Goal: Check status: Check status

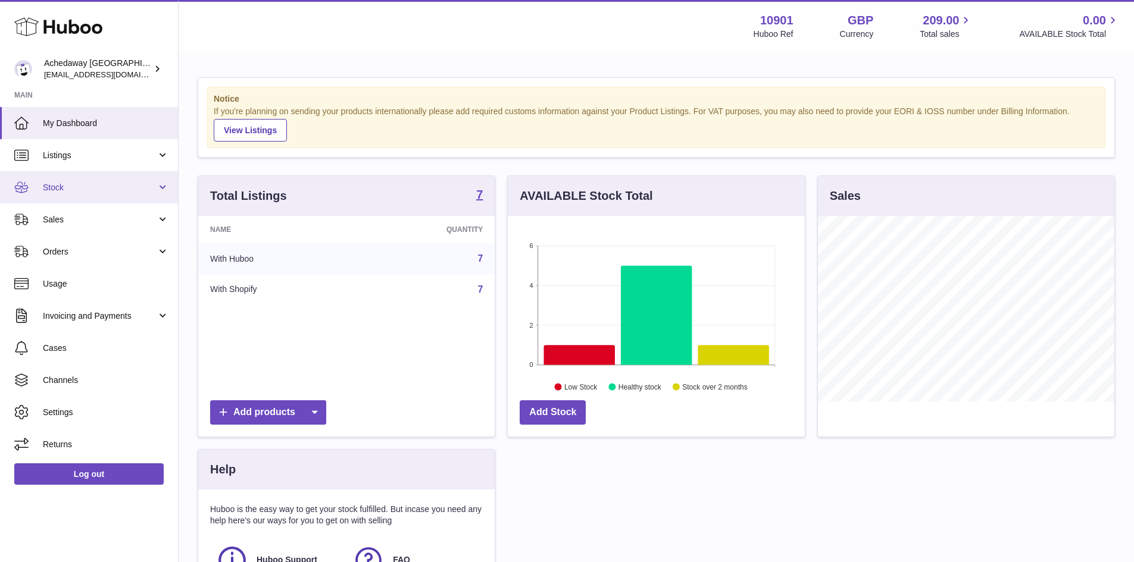
click at [143, 176] on link "Stock" at bounding box center [89, 187] width 178 height 32
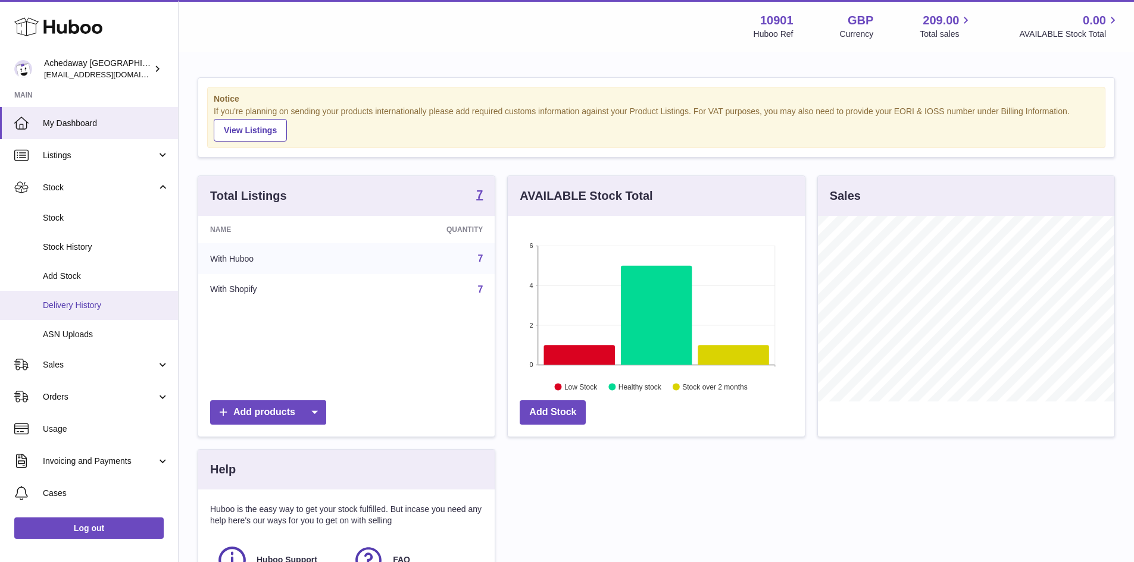
click at [124, 300] on span "Delivery History" at bounding box center [106, 305] width 126 height 11
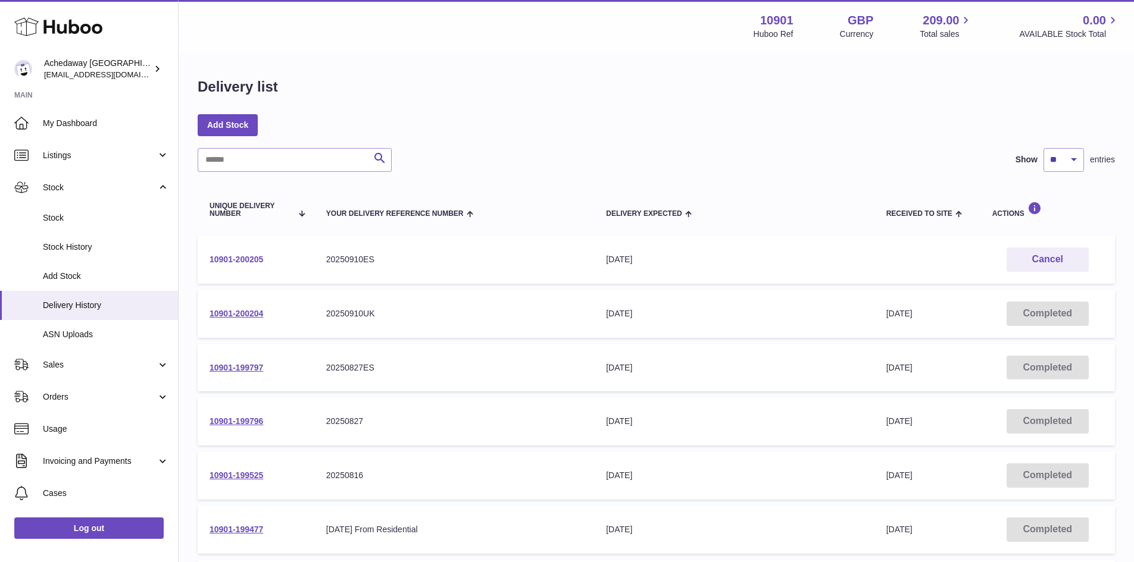
click at [250, 261] on link "10901-200205" at bounding box center [237, 260] width 54 height 10
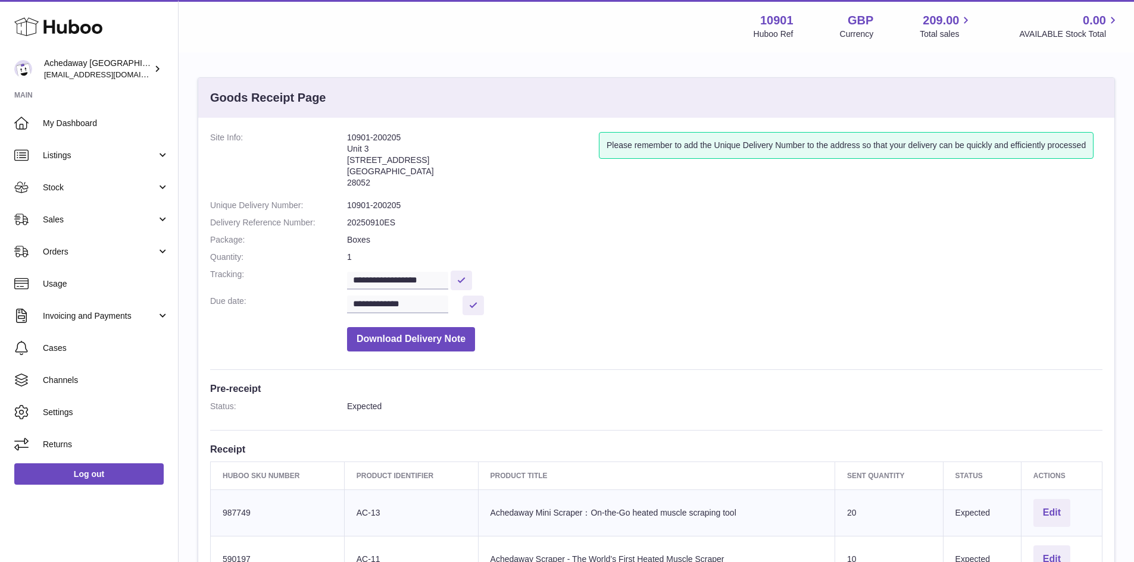
scroll to position [298, 0]
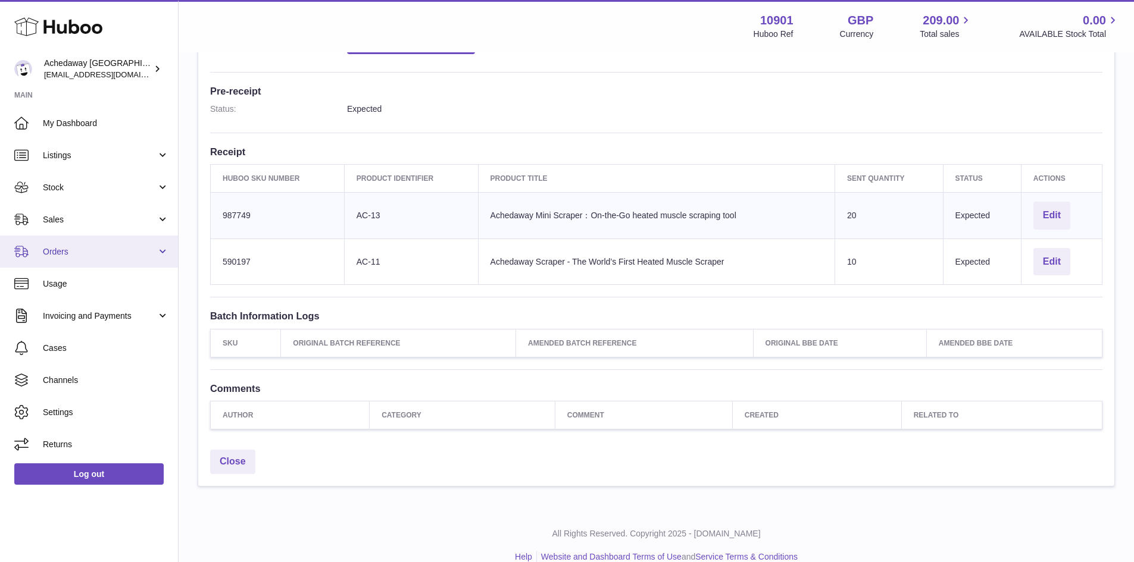
click at [107, 251] on span "Orders" at bounding box center [100, 251] width 114 height 11
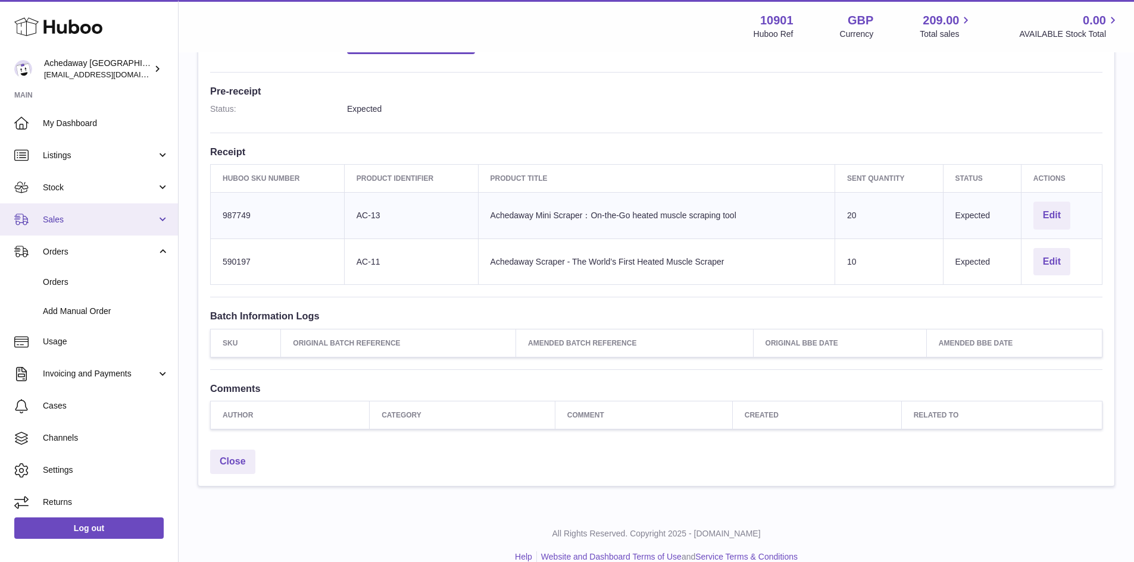
click at [112, 217] on span "Sales" at bounding box center [100, 219] width 114 height 11
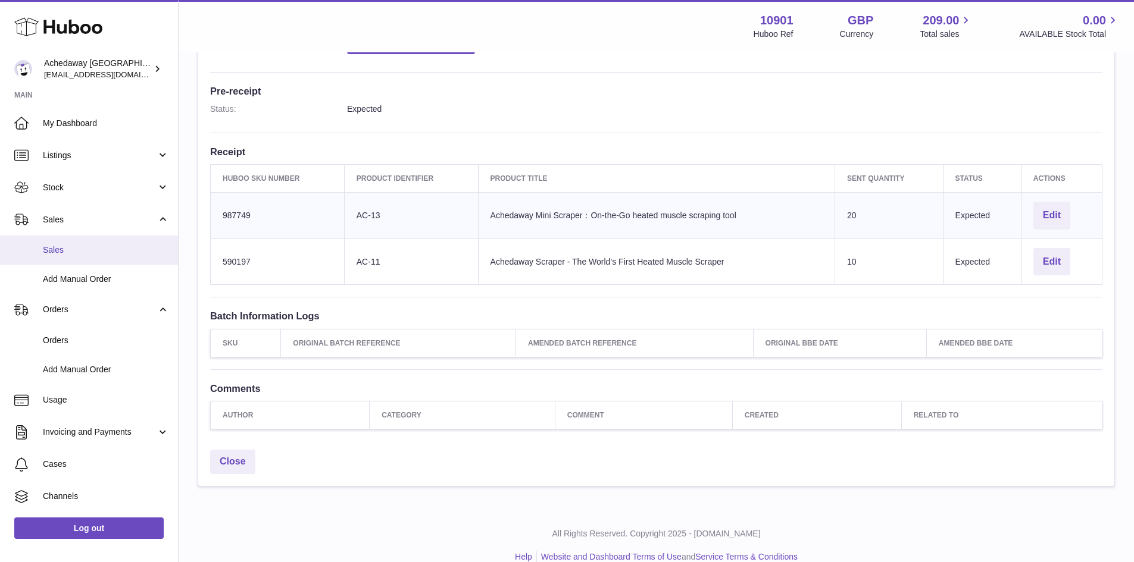
click at [127, 243] on link "Sales" at bounding box center [89, 250] width 178 height 29
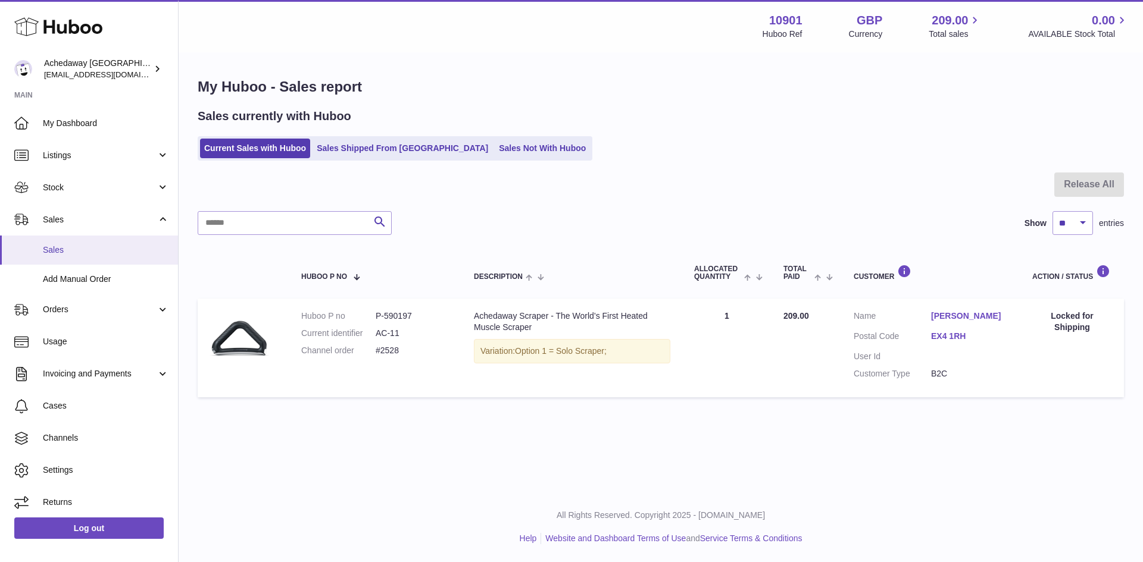
click at [90, 243] on link "Sales" at bounding box center [89, 250] width 178 height 29
click at [62, 256] on link "Sales" at bounding box center [89, 250] width 178 height 29
click at [94, 183] on span "Stock" at bounding box center [100, 187] width 114 height 11
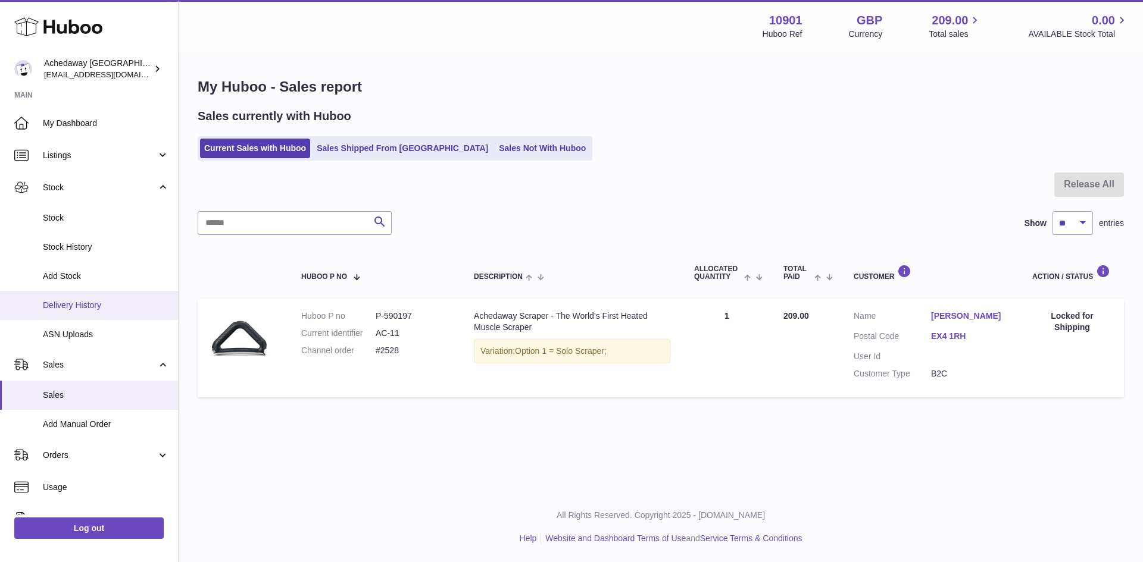
click at [105, 304] on span "Delivery History" at bounding box center [106, 305] width 126 height 11
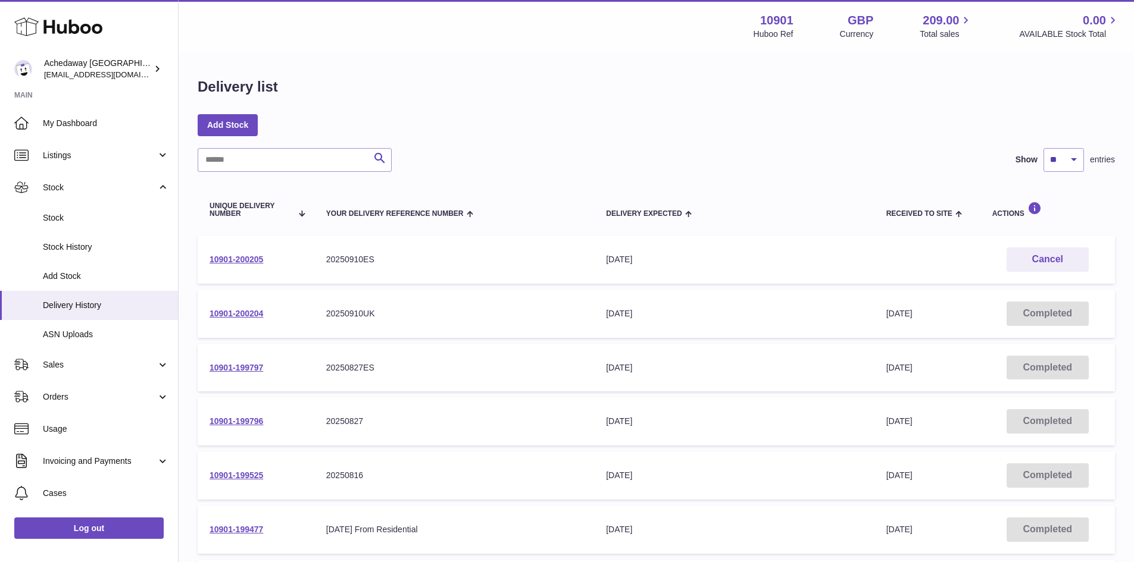
click at [220, 265] on td "10901-200205" at bounding box center [256, 260] width 117 height 48
click at [227, 255] on link "10901-200205" at bounding box center [237, 260] width 54 height 10
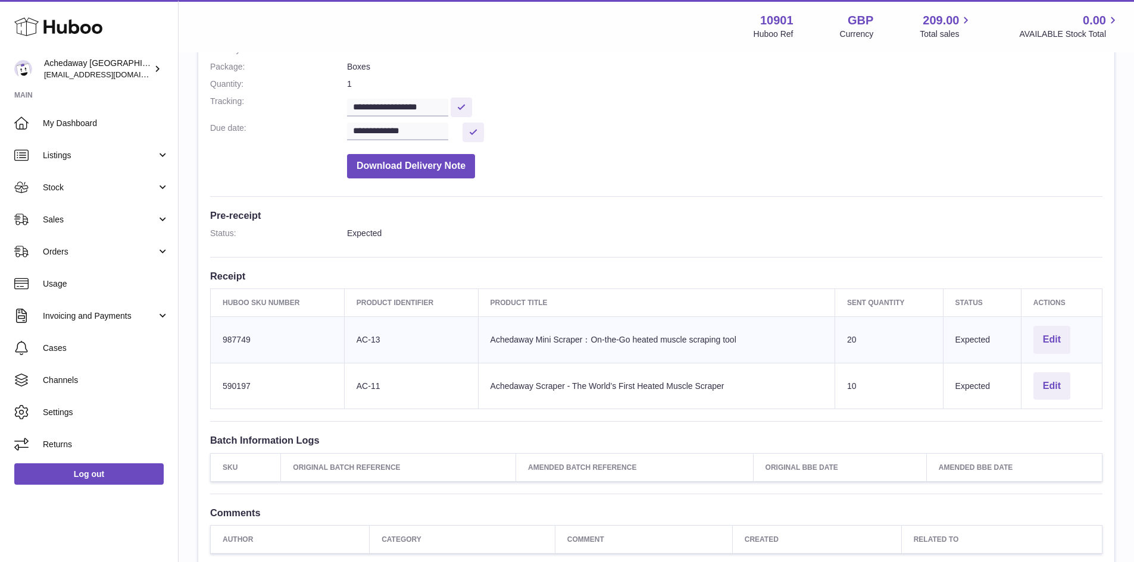
scroll to position [179, 0]
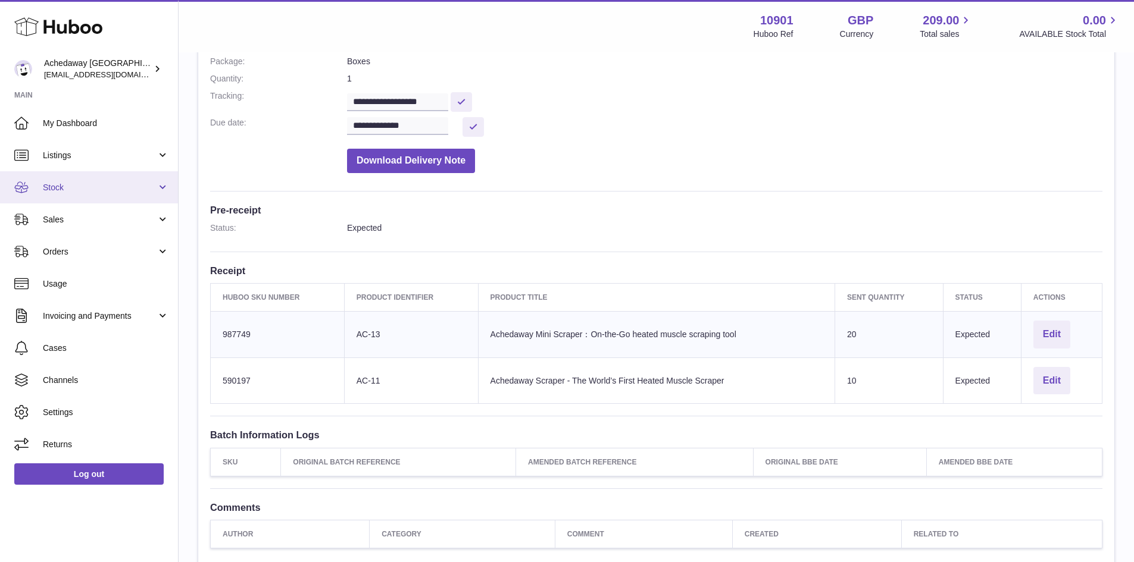
click at [105, 187] on span "Stock" at bounding box center [100, 187] width 114 height 11
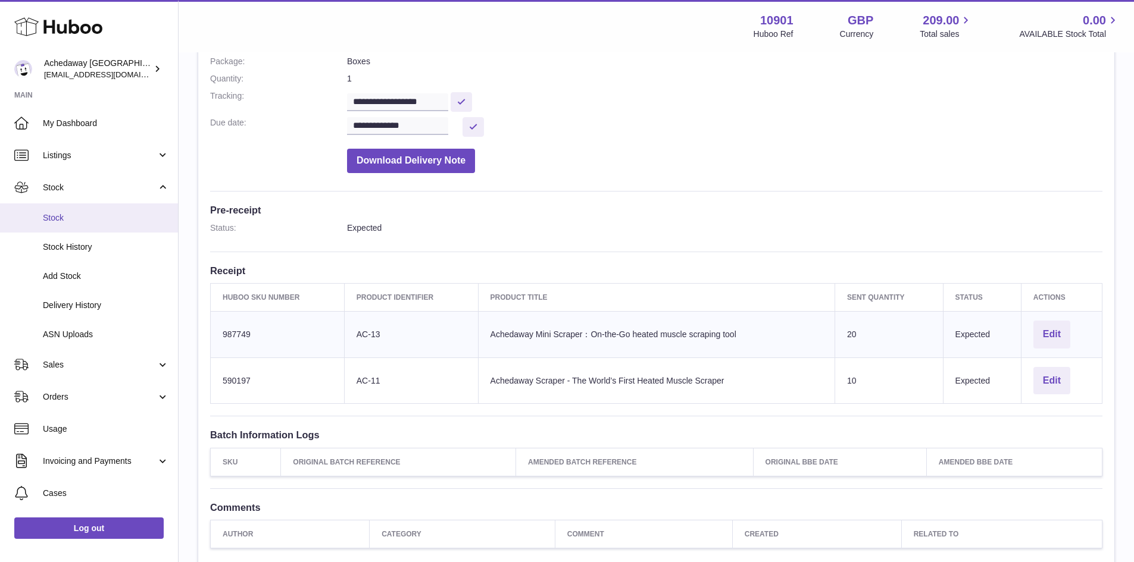
click at [127, 219] on span "Stock" at bounding box center [106, 217] width 126 height 11
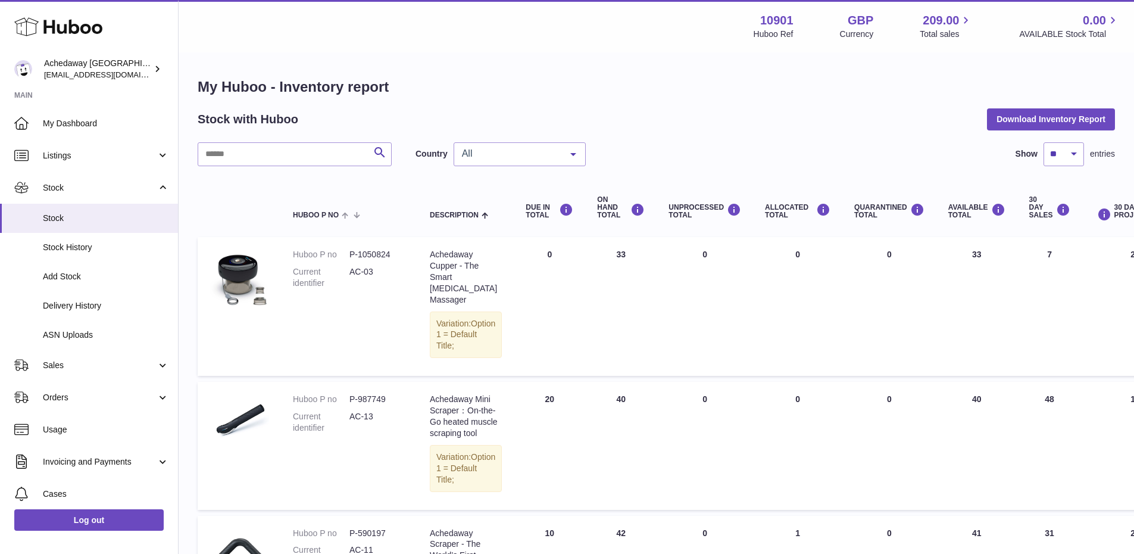
click at [492, 151] on span "All" at bounding box center [510, 154] width 102 height 12
click at [486, 218] on span "ES" at bounding box center [519, 226] width 131 height 24
click at [105, 124] on span "My Dashboard" at bounding box center [106, 123] width 126 height 11
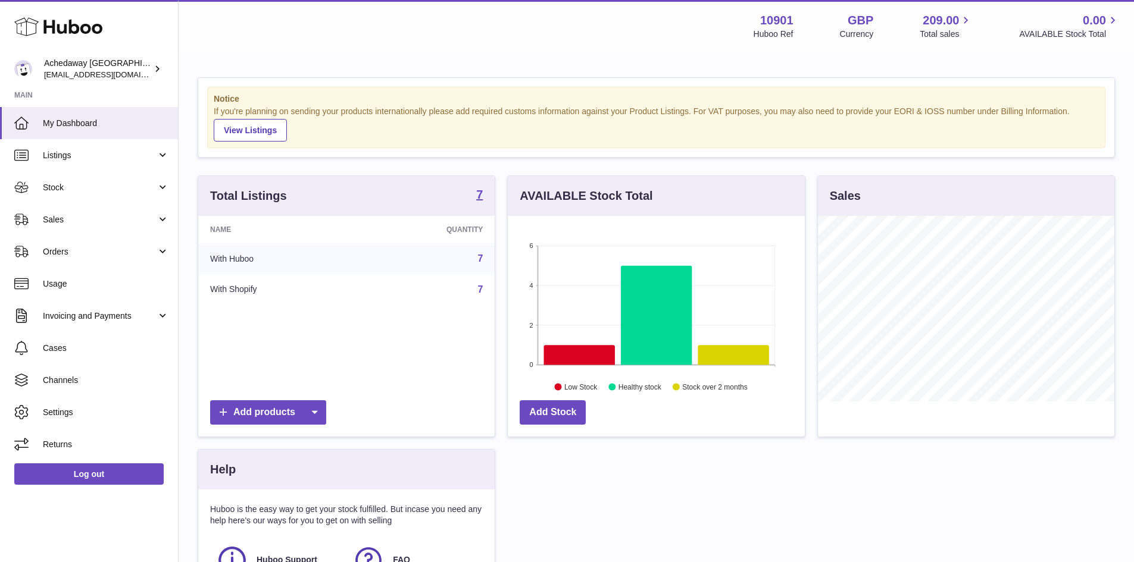
scroll to position [186, 297]
click at [142, 126] on span "My Dashboard" at bounding box center [106, 123] width 126 height 11
